Goal: Task Accomplishment & Management: Use online tool/utility

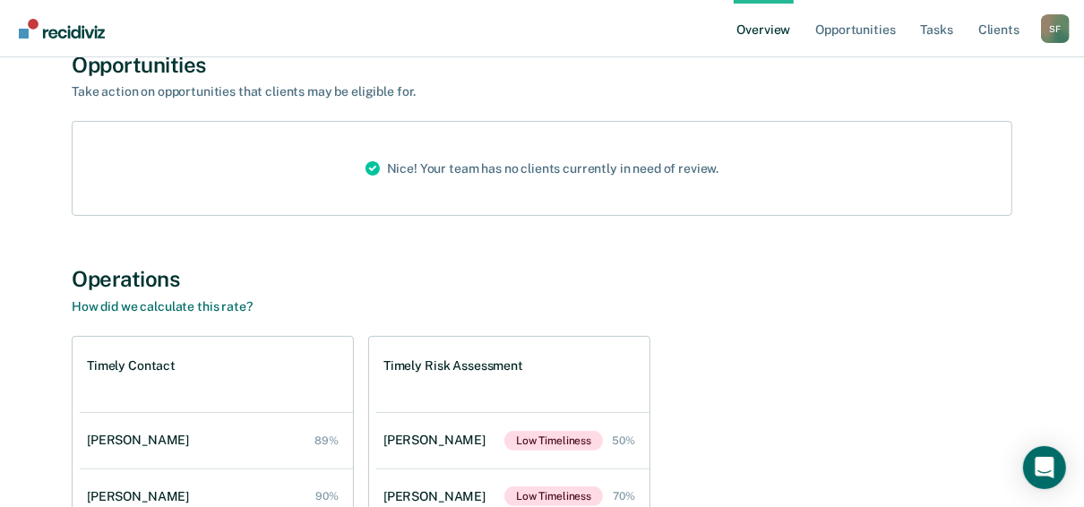
scroll to position [72, 0]
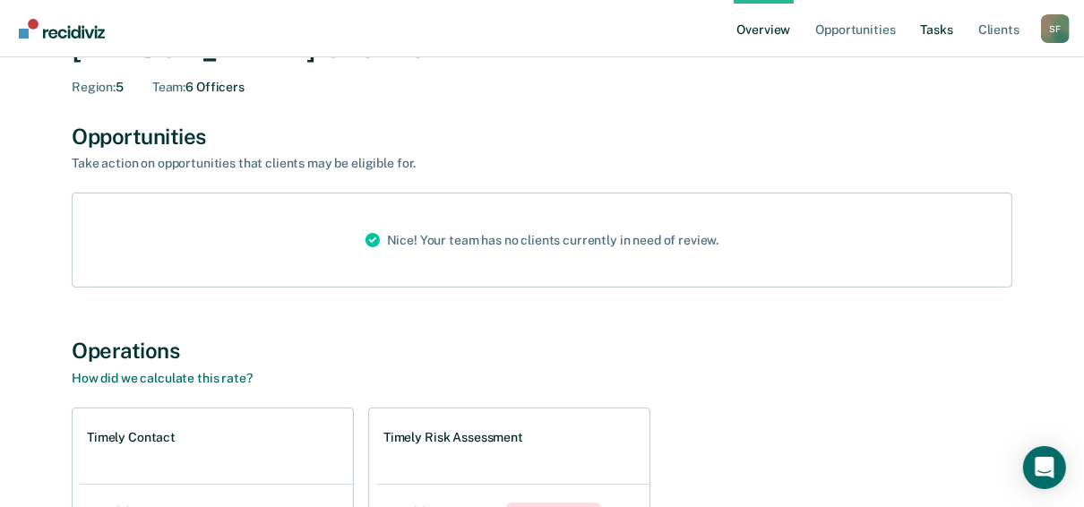
click at [939, 30] on link "Tasks" at bounding box center [936, 28] width 39 height 57
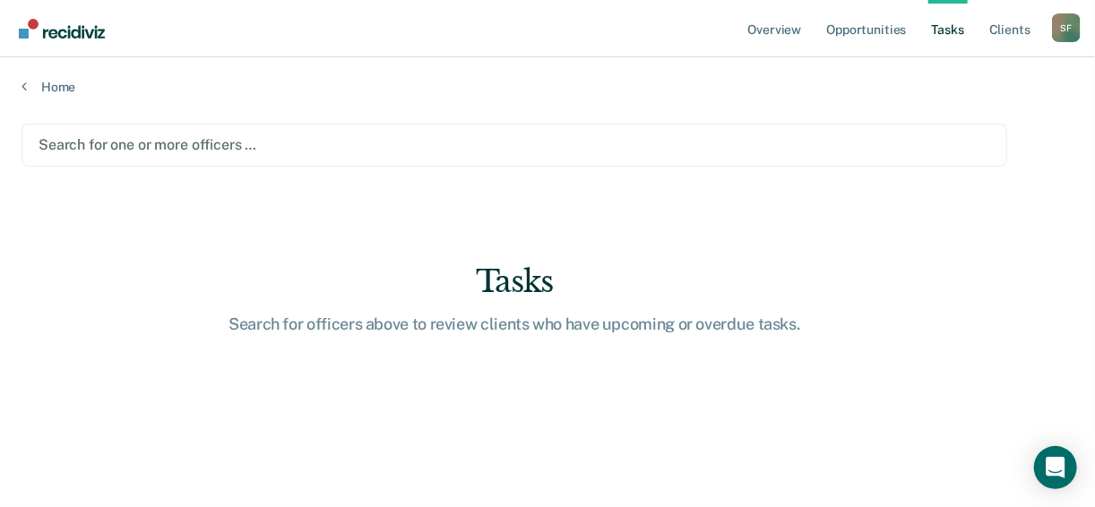
click at [946, 29] on link "Tasks" at bounding box center [947, 28] width 39 height 57
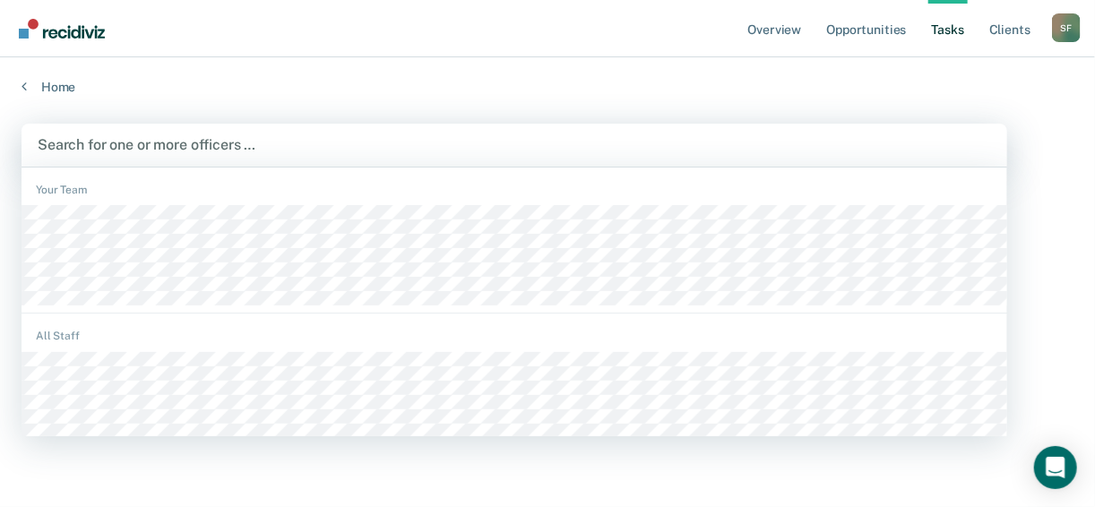
click at [73, 143] on div at bounding box center [514, 144] width 953 height 21
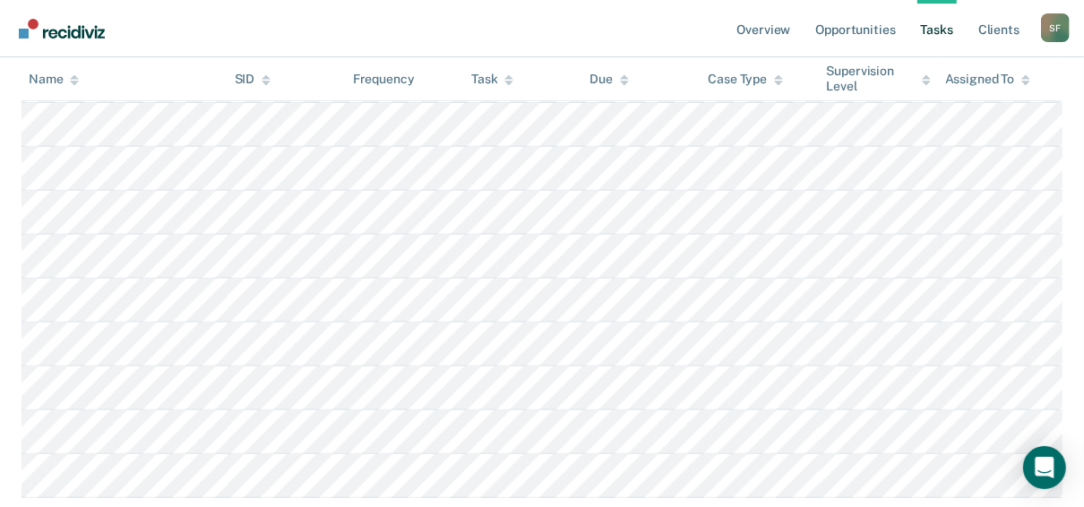
scroll to position [366, 0]
drag, startPoint x: 170, startPoint y: 99, endPoint x: 198, endPoint y: 41, distance: 63.7
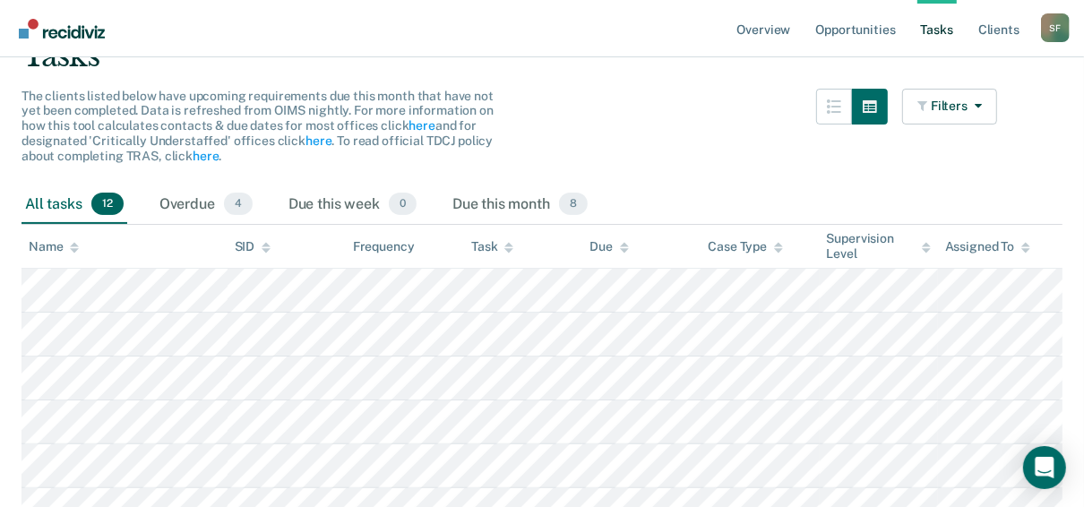
scroll to position [0, 0]
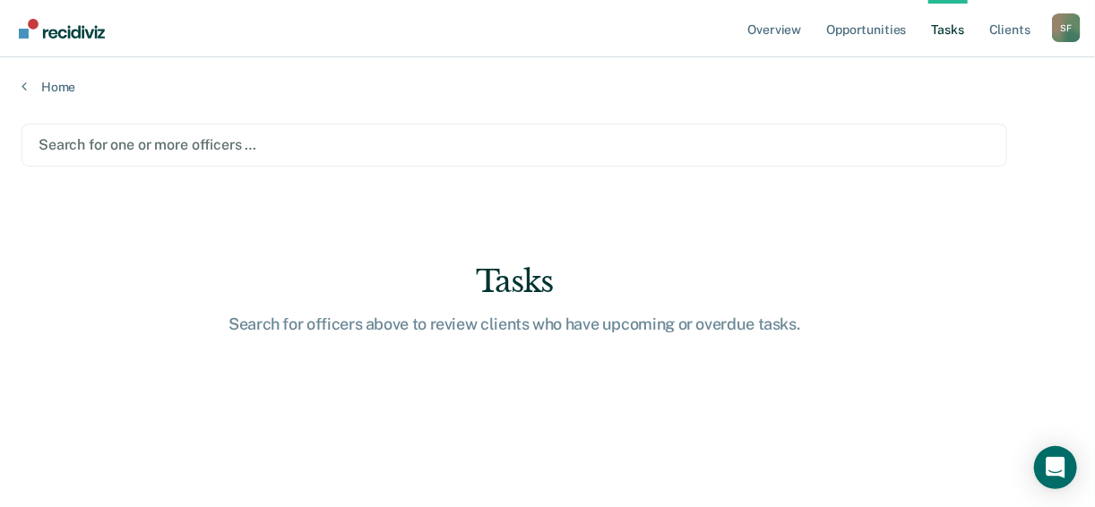
click at [58, 147] on div at bounding box center [515, 144] width 952 height 21
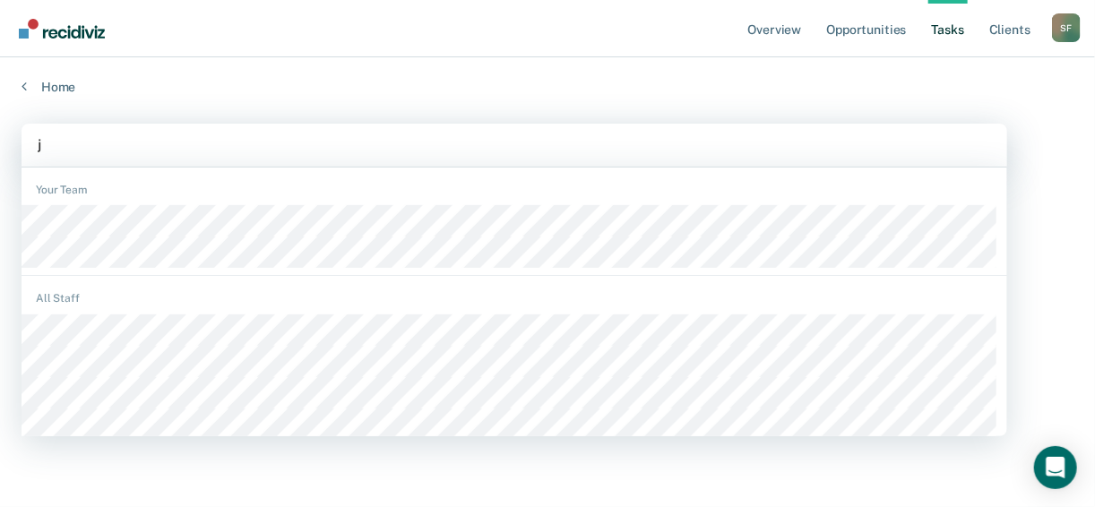
type input "je"
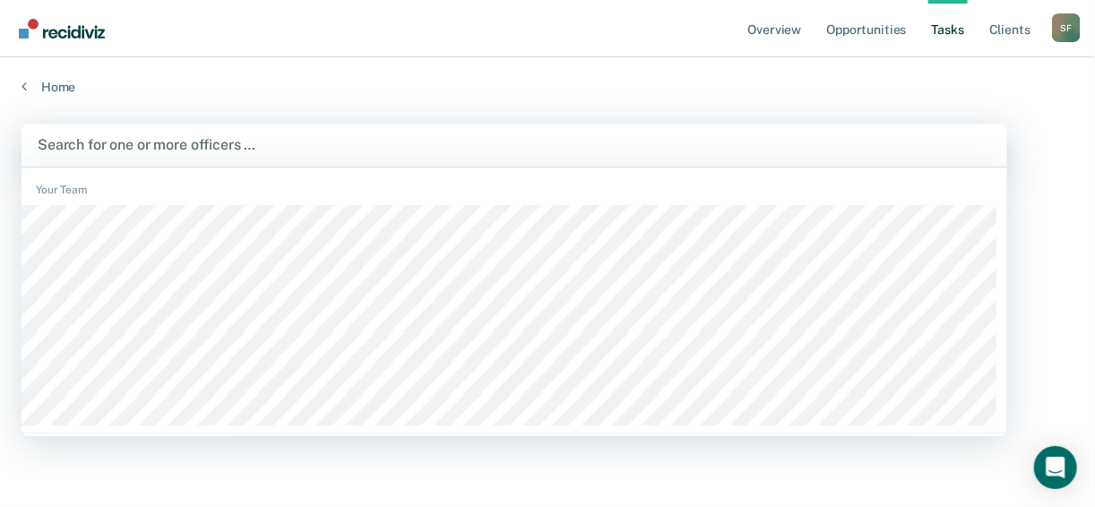
drag, startPoint x: 142, startPoint y: 146, endPoint x: 141, endPoint y: 155, distance: 9.0
click at [141, 155] on div "Search for one or more officers …" at bounding box center [514, 145] width 957 height 24
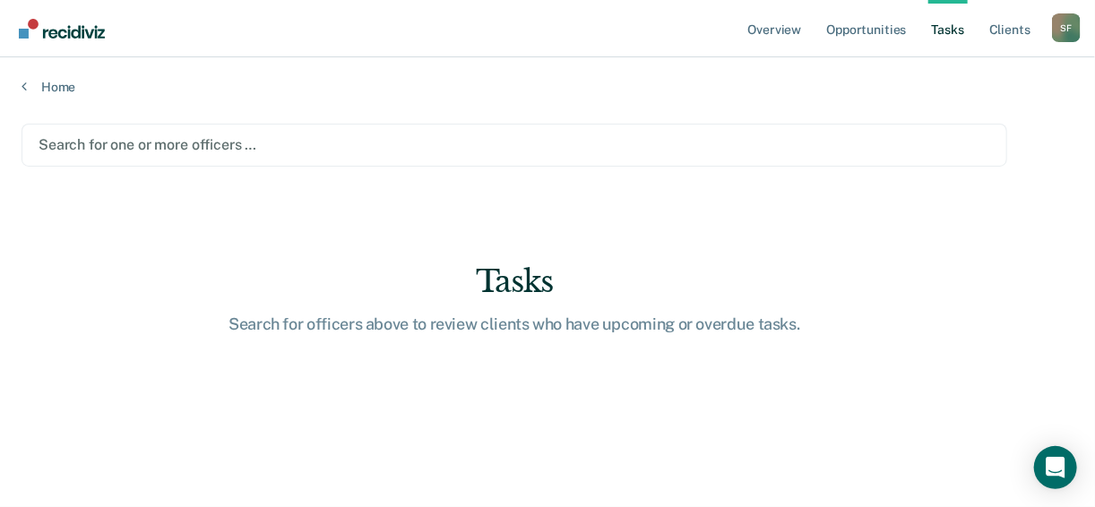
click at [120, 141] on div at bounding box center [515, 144] width 952 height 21
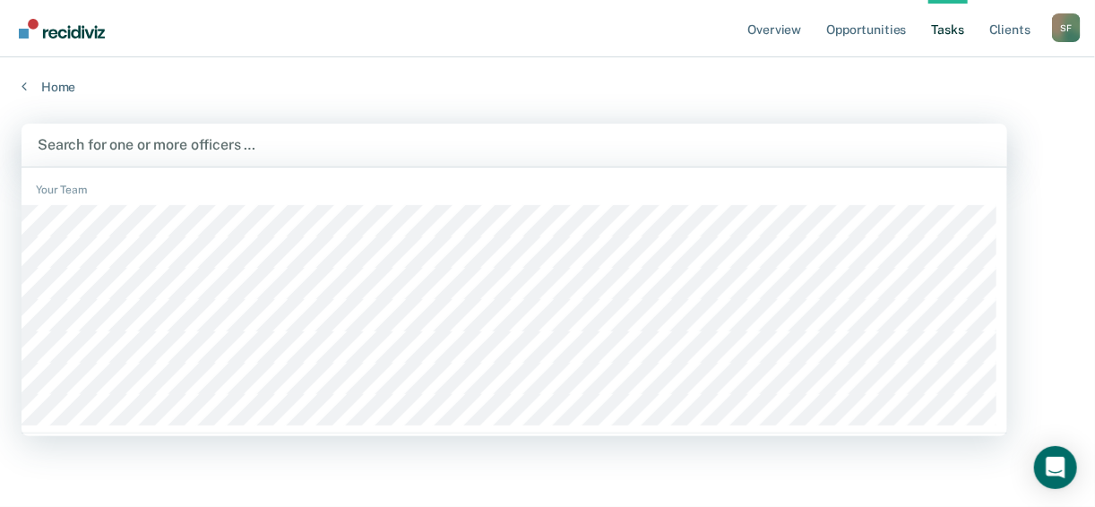
click at [114, 142] on div at bounding box center [514, 144] width 953 height 21
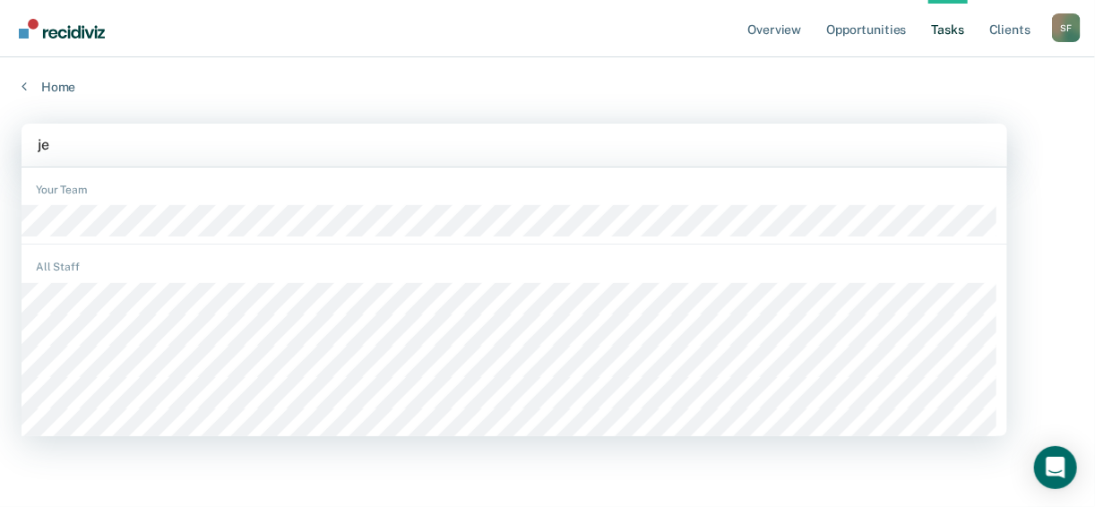
type input "jef"
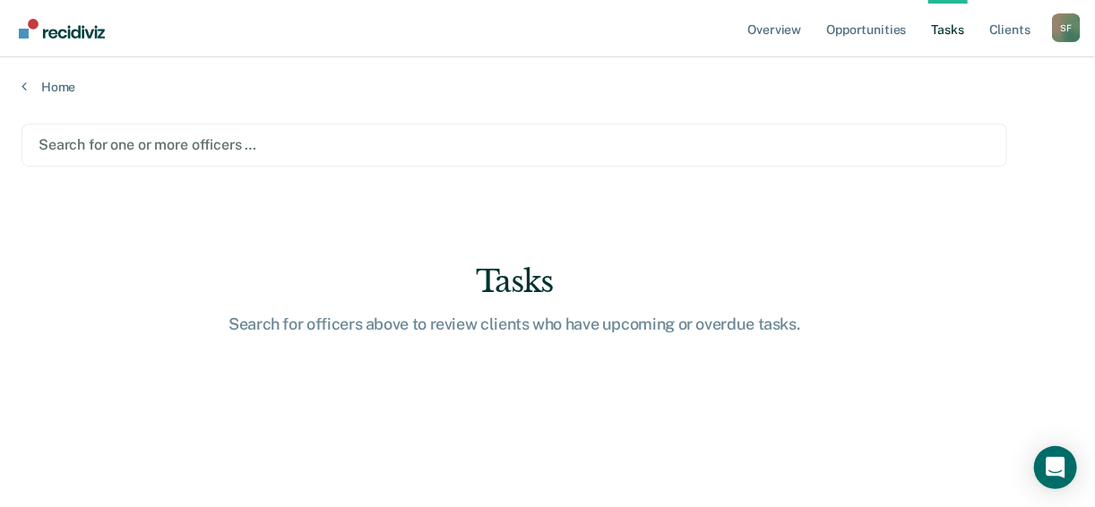
click at [108, 142] on div at bounding box center [515, 144] width 952 height 21
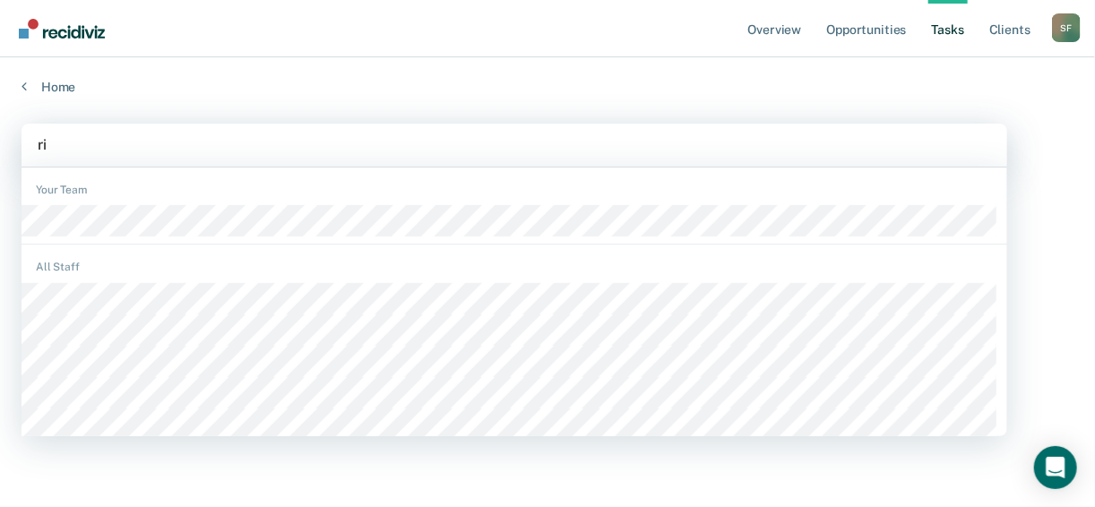
type input "ric"
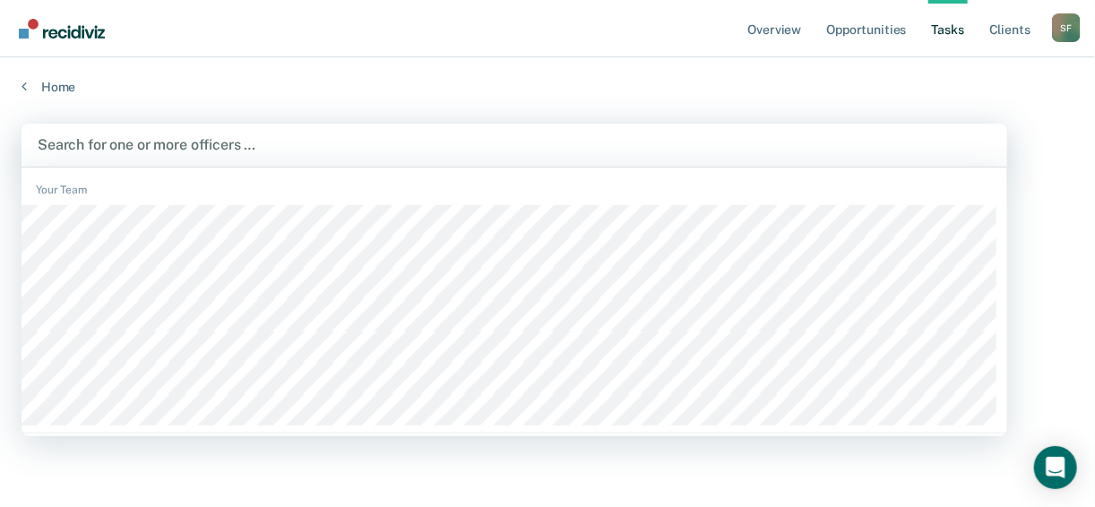
click at [107, 136] on div at bounding box center [514, 144] width 953 height 21
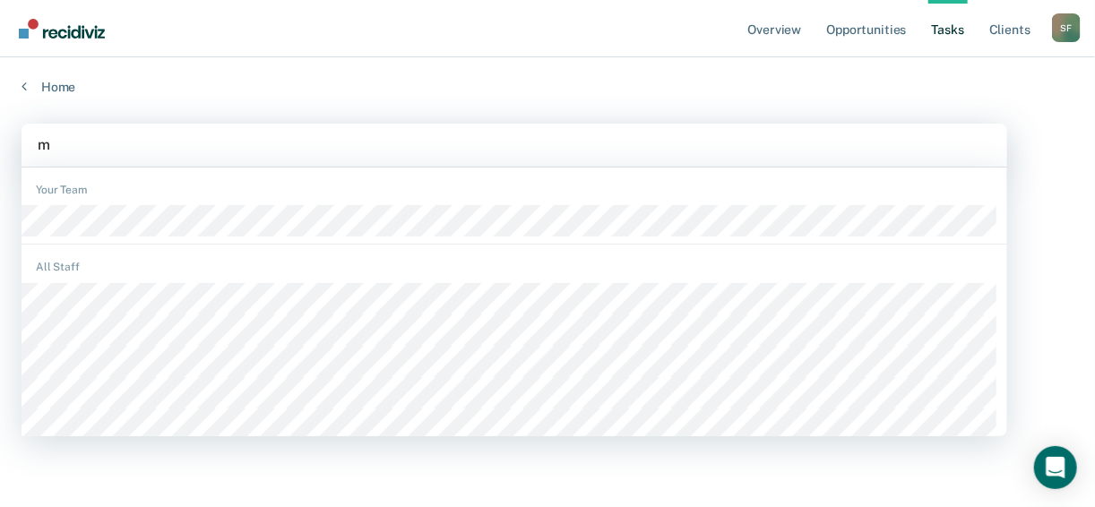
type input "ma"
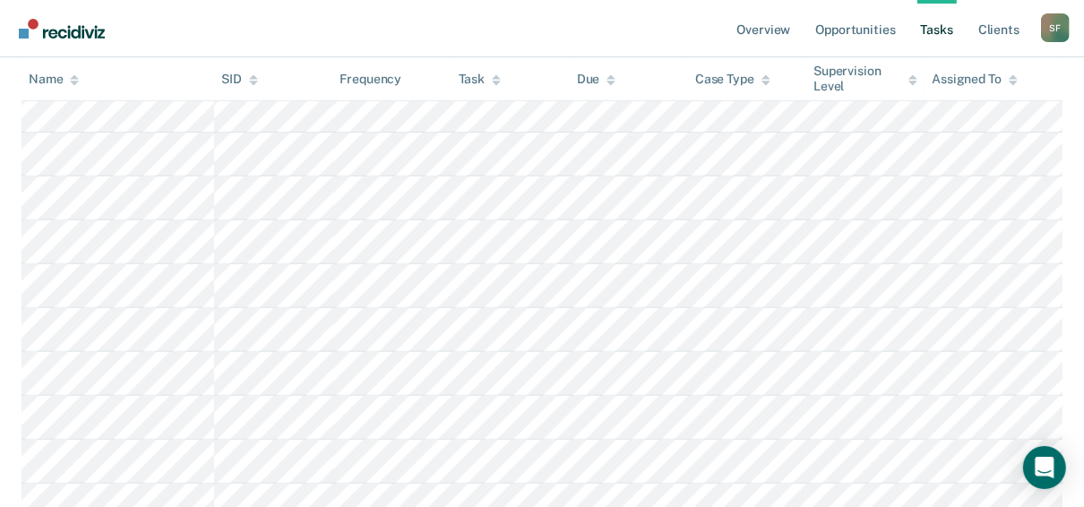
scroll to position [490, 0]
click at [124, 467] on tbody at bounding box center [542, 214] width 1041 height 571
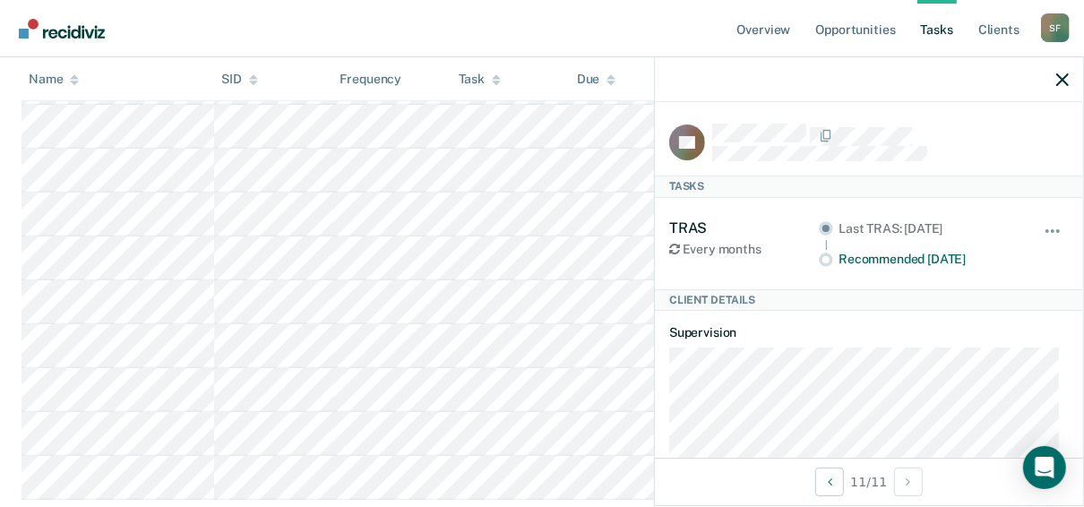
scroll to position [562, 0]
